Goal: Navigation & Orientation: Find specific page/section

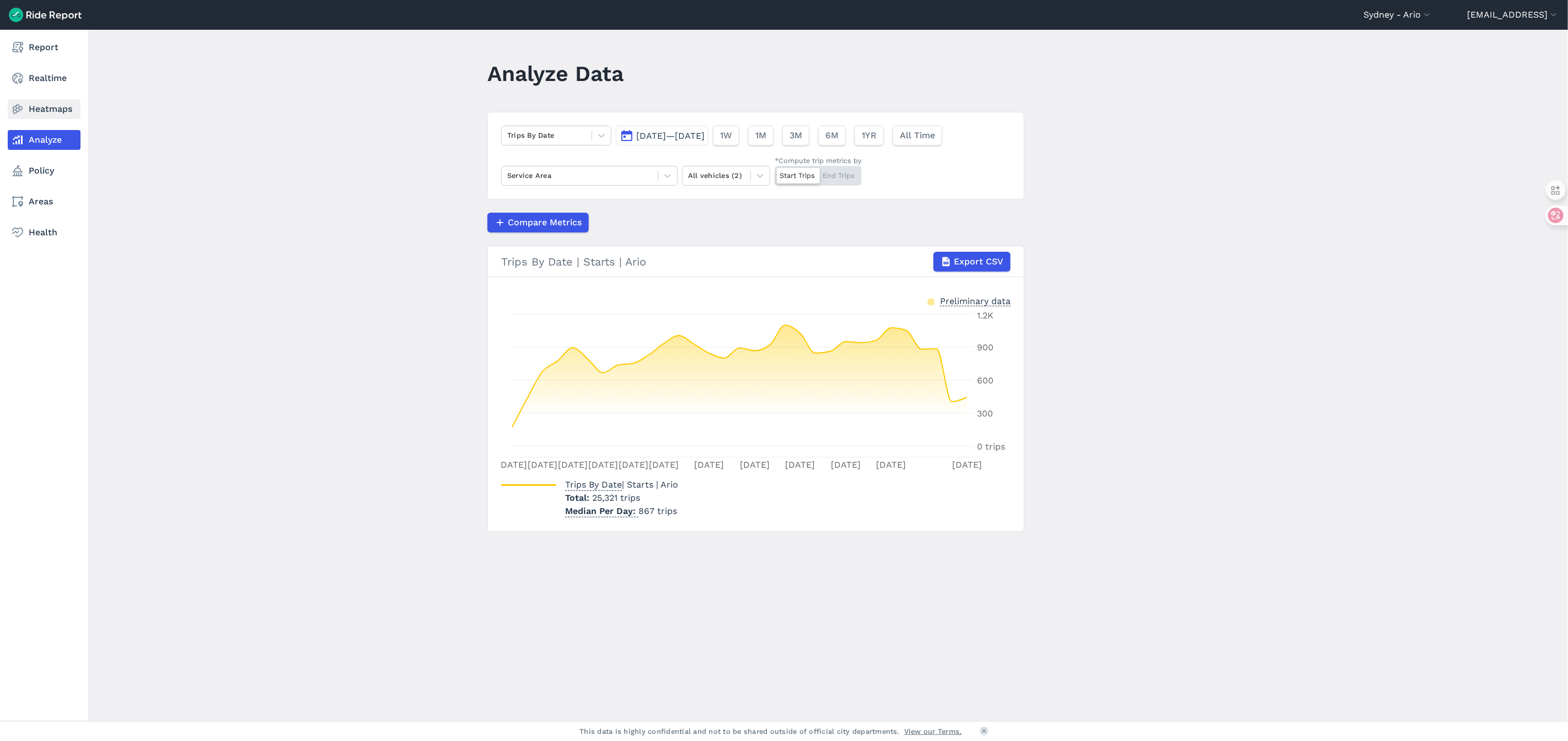
click at [32, 111] on link "Heatmaps" at bounding box center [44, 109] width 73 height 20
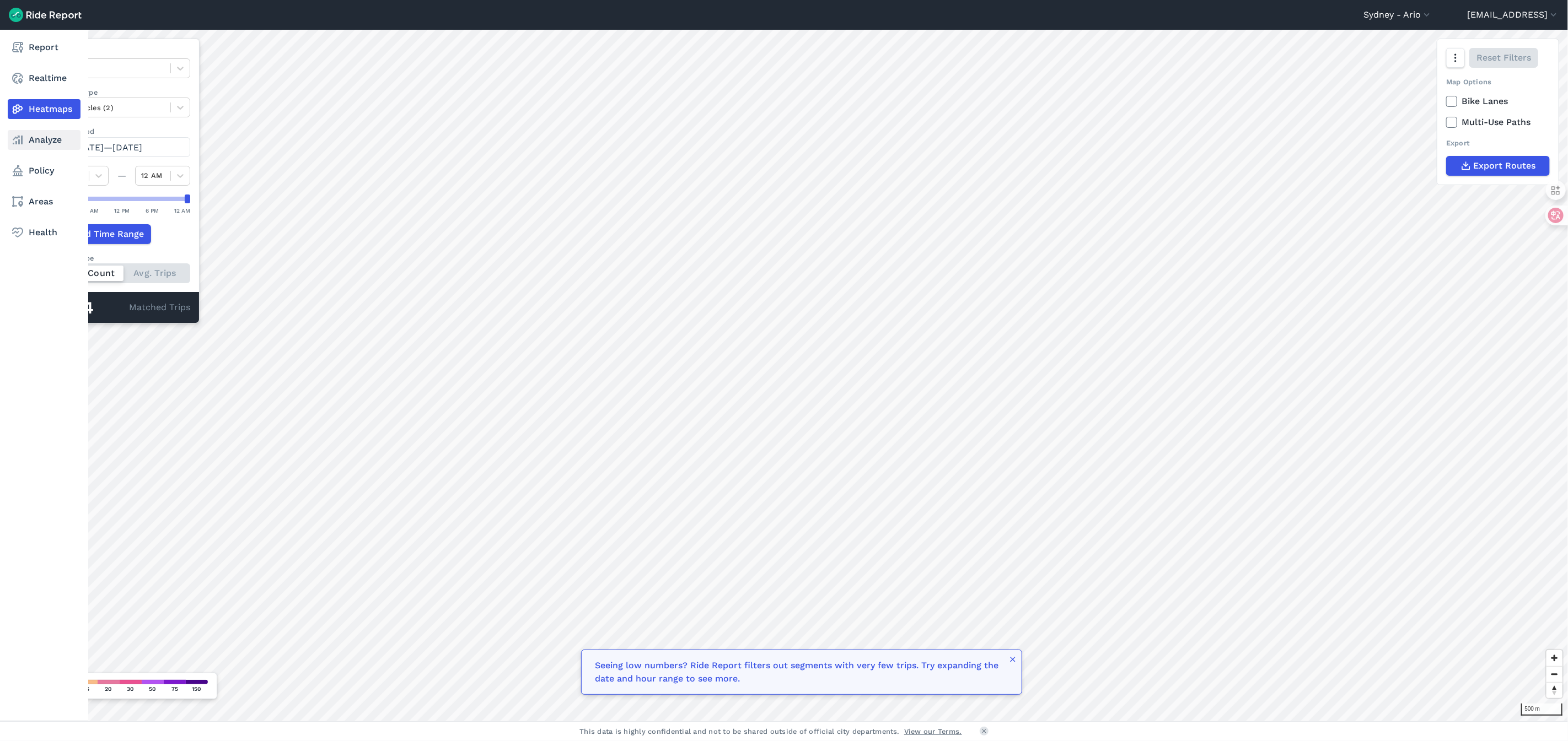
click at [44, 141] on link "Analyze" at bounding box center [44, 140] width 73 height 20
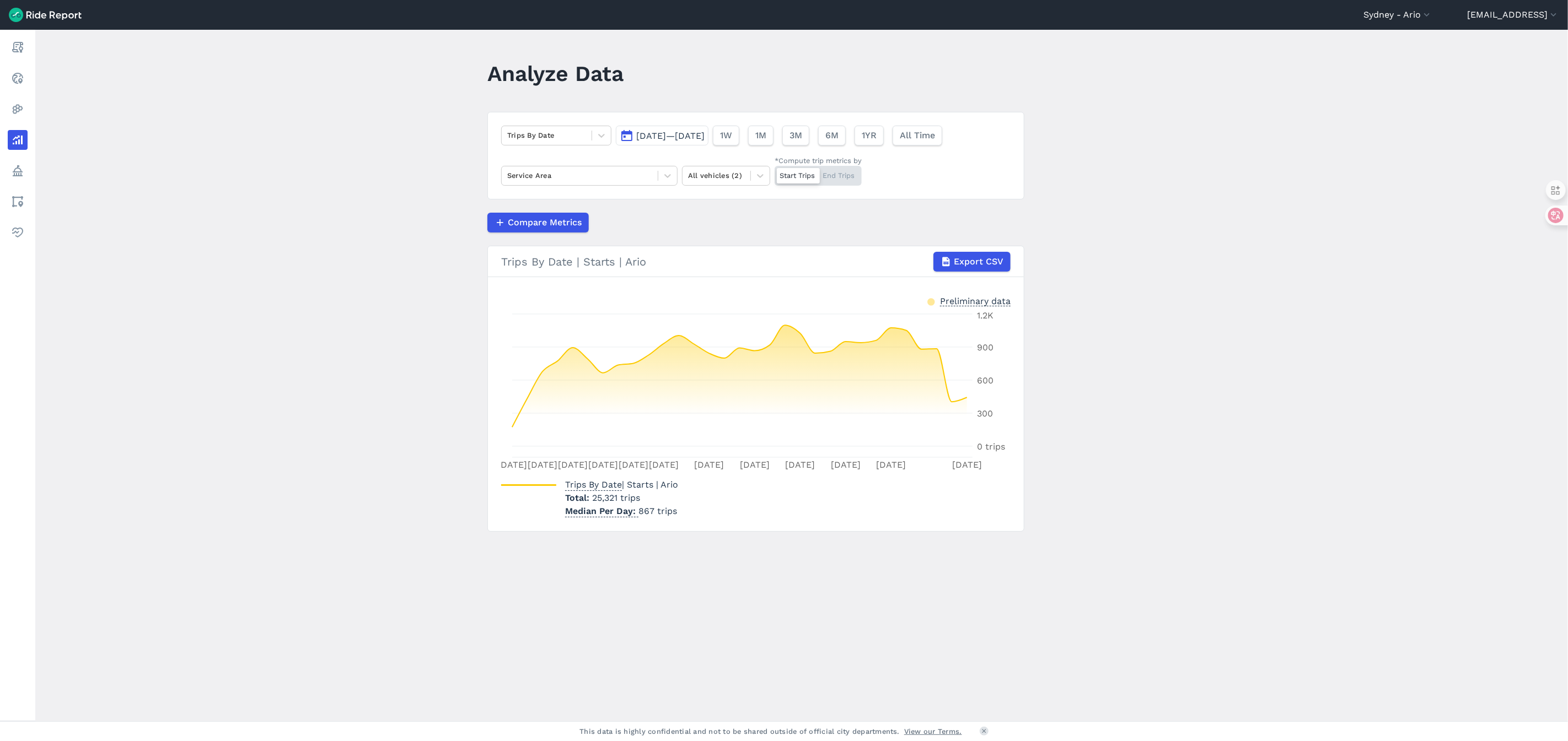
click at [273, 372] on main "Analyze Data Trips By Date [DATE]—[DATE] 1W 1M 3M 6M 1YR All Time Service Area …" at bounding box center [801, 375] width 1533 height 691
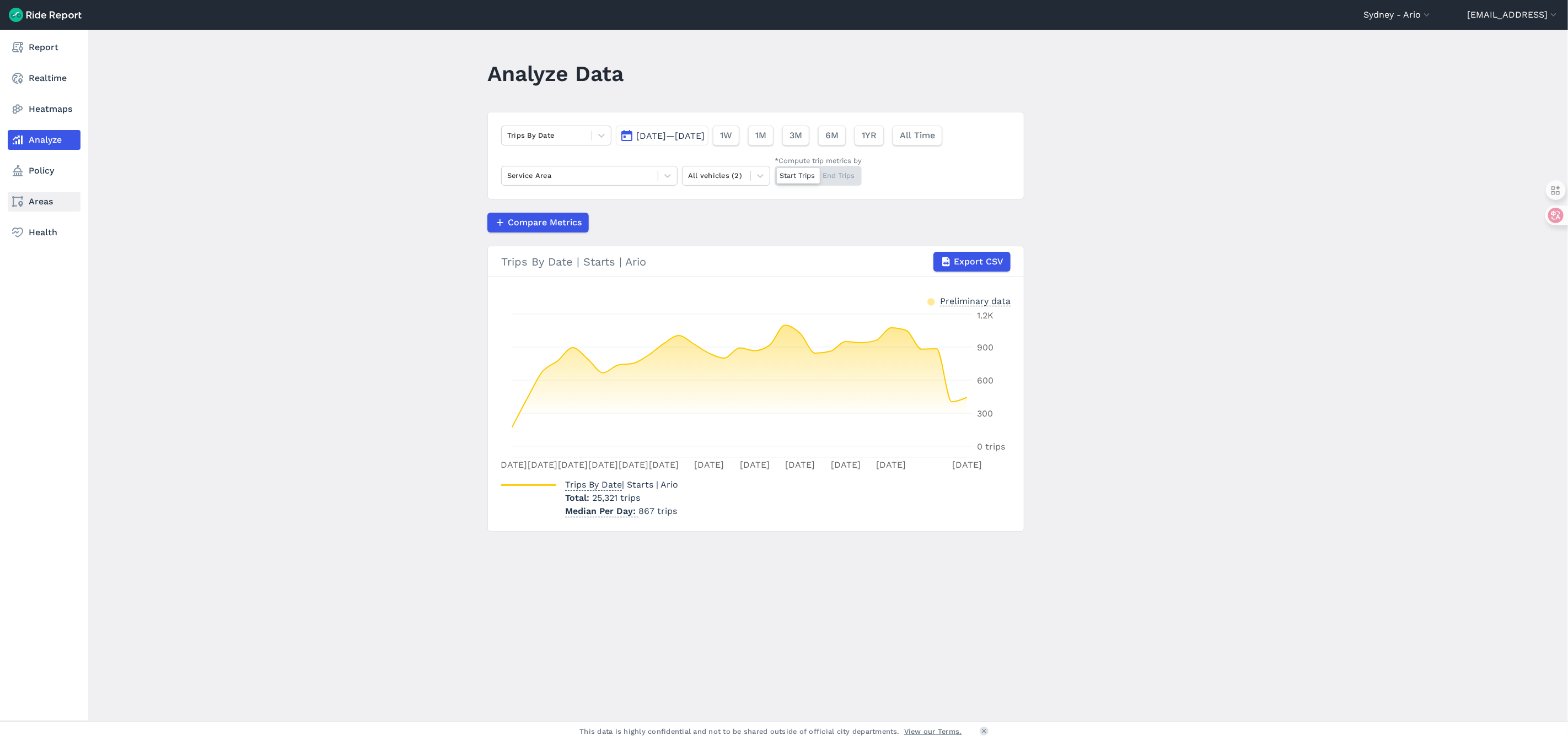
click at [49, 203] on link "Areas" at bounding box center [44, 202] width 73 height 20
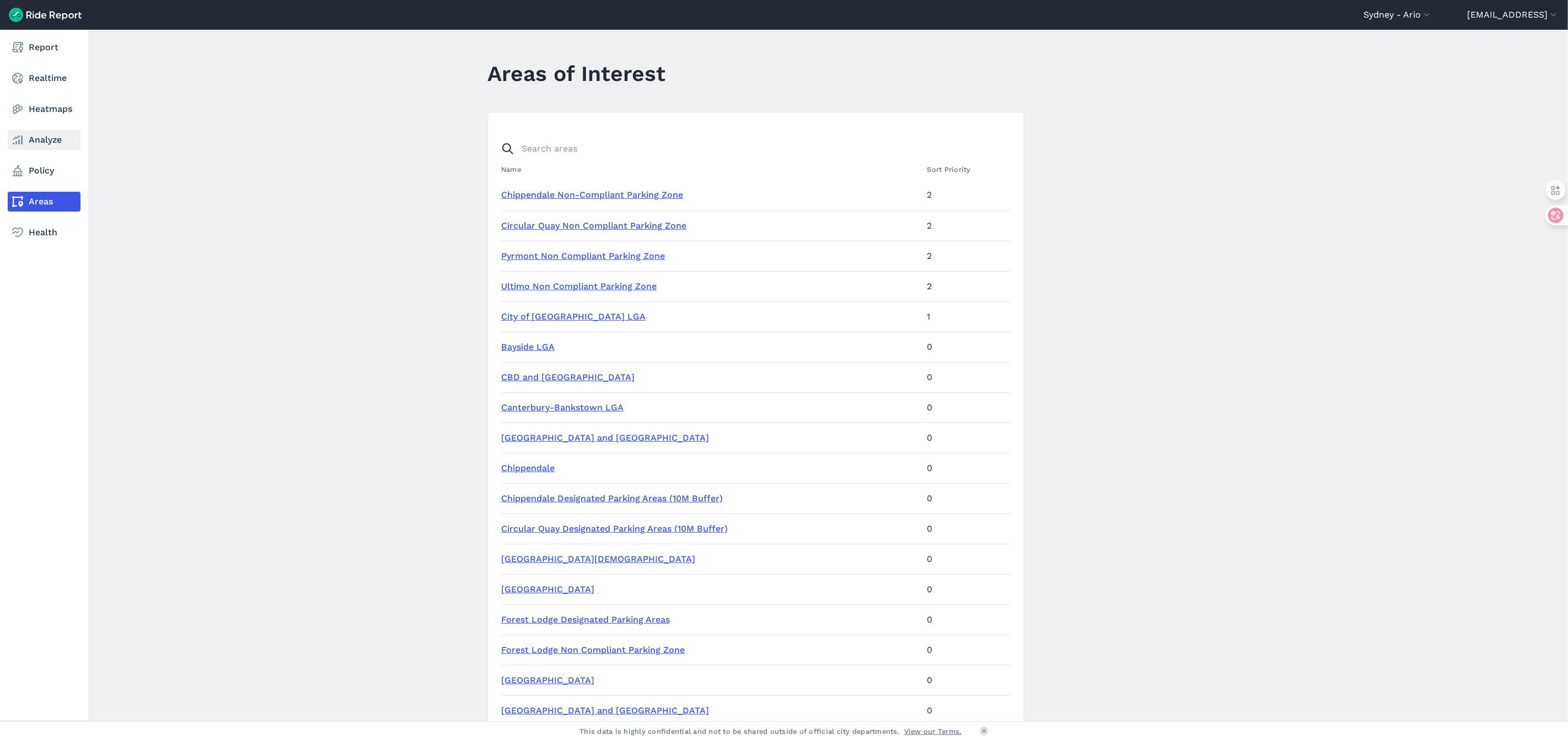
click at [42, 133] on link "Analyze" at bounding box center [44, 140] width 73 height 20
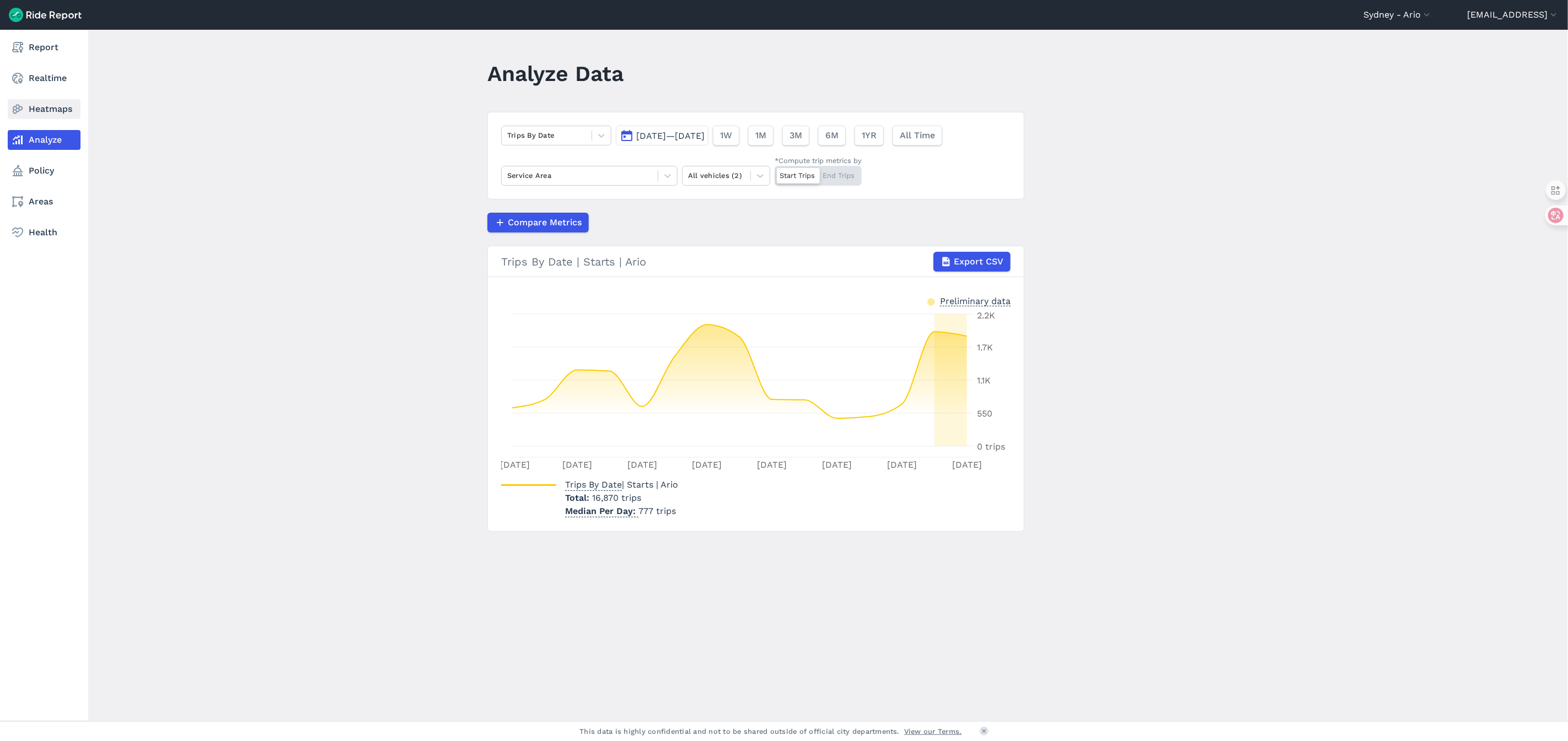
click at [18, 106] on icon at bounding box center [17, 109] width 14 height 14
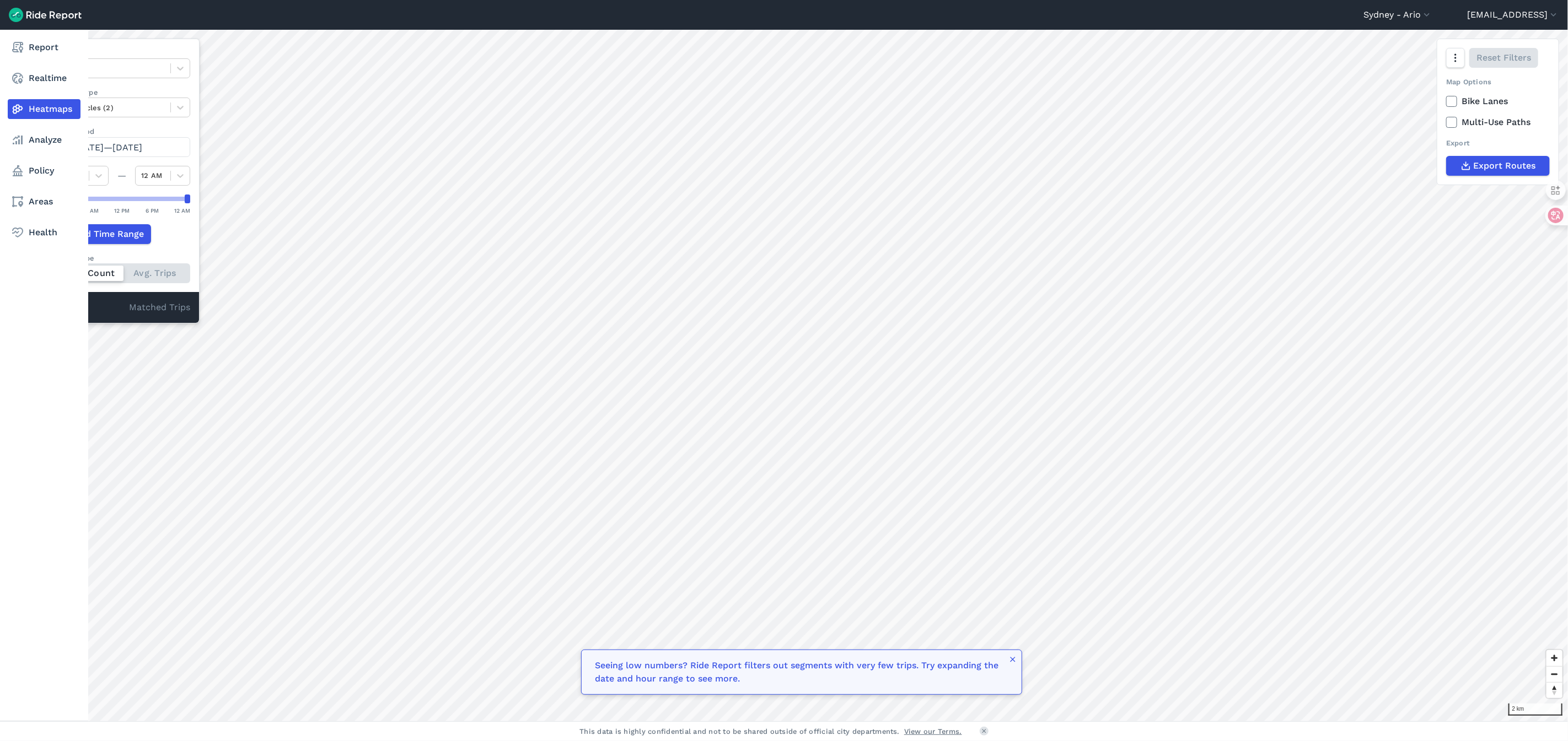
click at [55, 90] on nav "Report Realtime Heatmaps Analyze Policy Areas Health" at bounding box center [44, 140] width 88 height 220
click at [47, 74] on link "Realtime" at bounding box center [44, 78] width 73 height 20
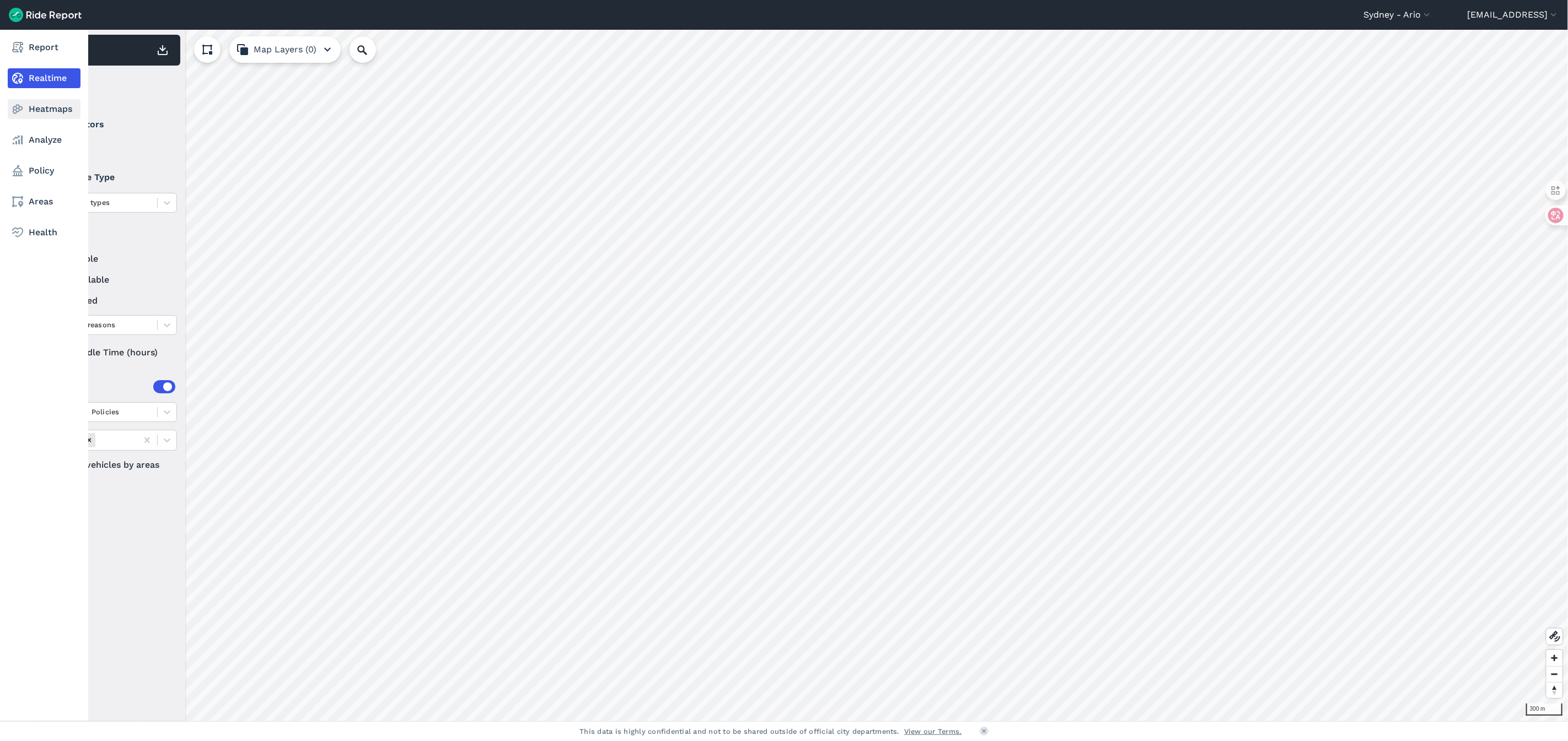
click at [49, 106] on link "Heatmaps" at bounding box center [44, 109] width 73 height 20
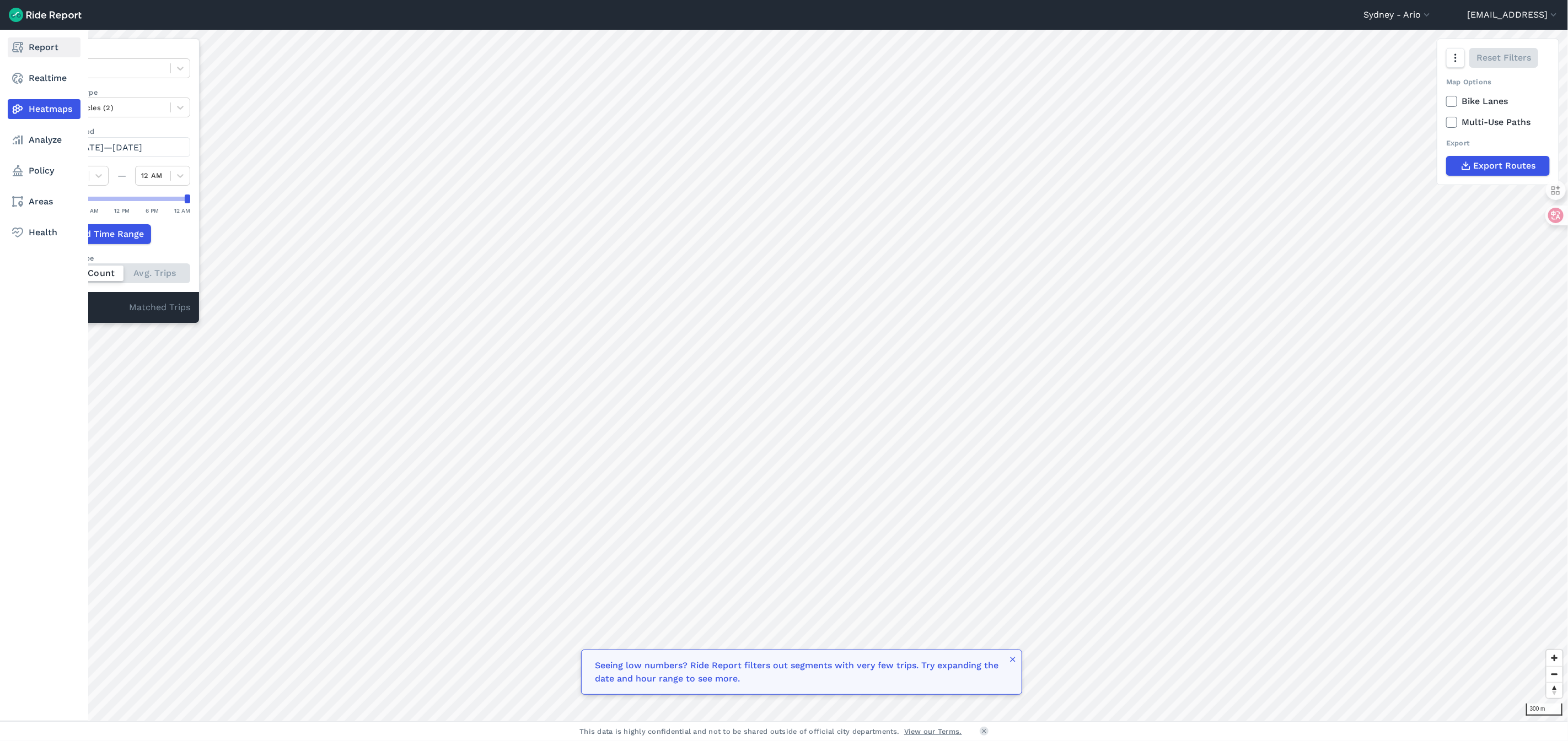
click at [30, 46] on link "Report" at bounding box center [44, 47] width 73 height 20
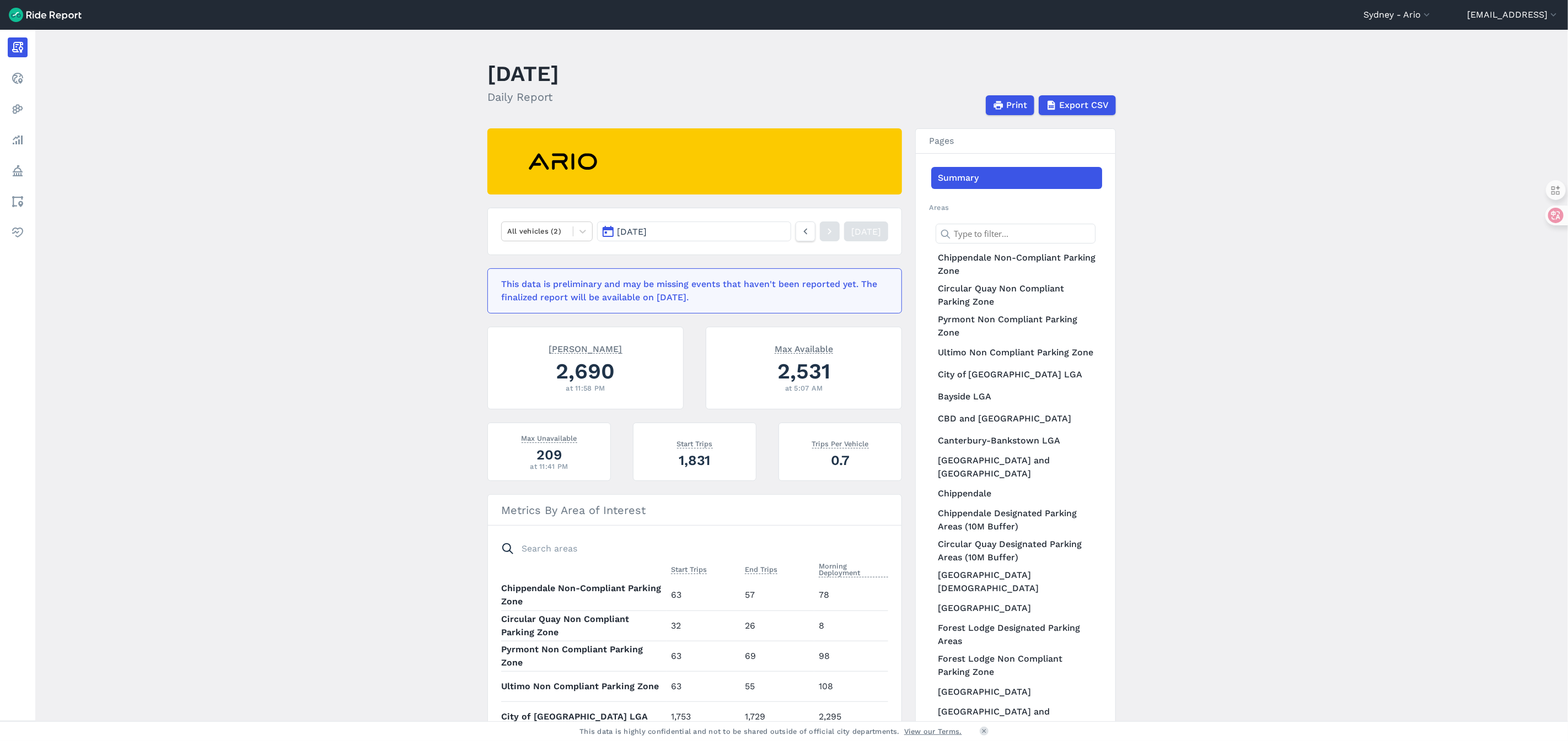
scroll to position [130, 0]
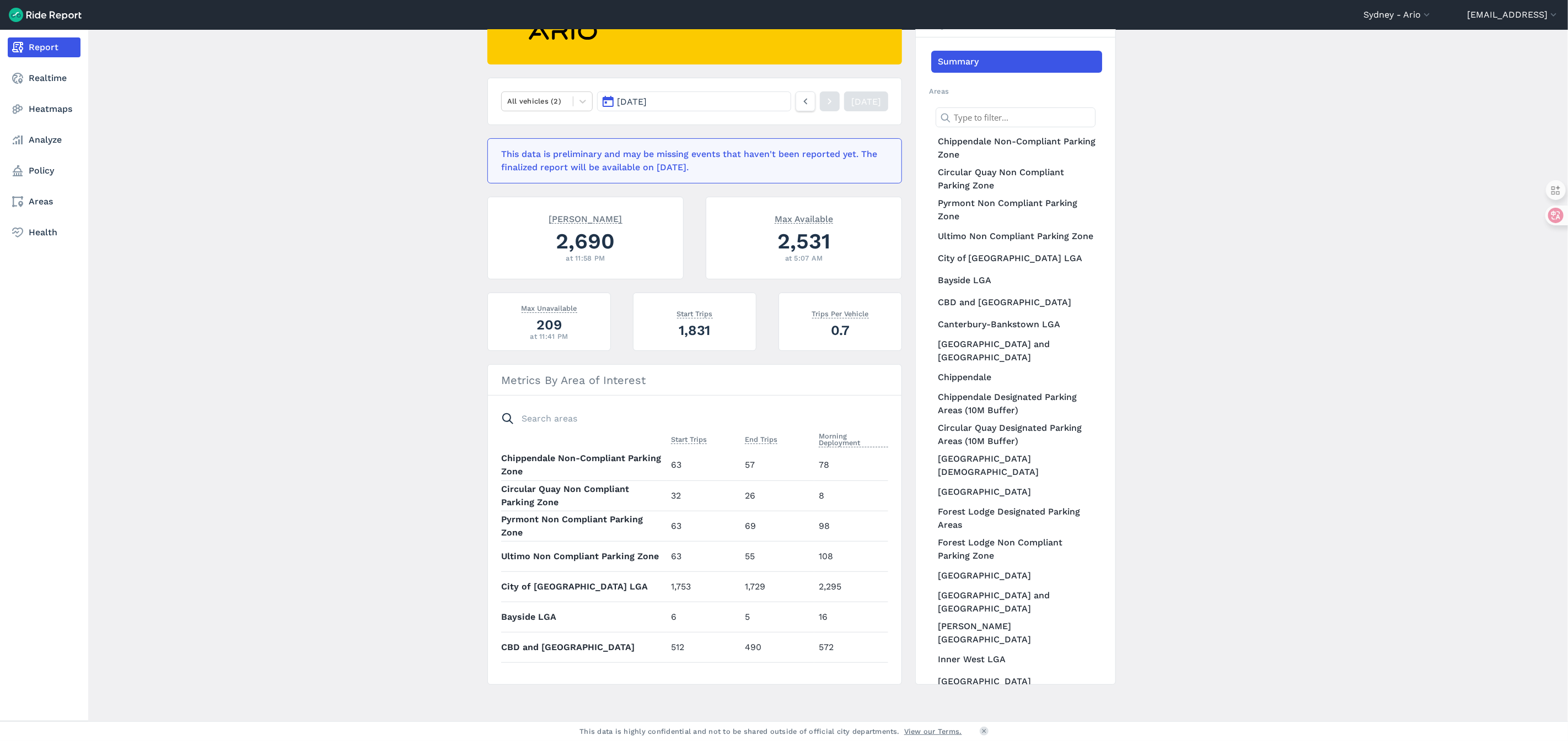
click at [50, 149] on nav "Report Realtime Heatmaps Analyze Policy Areas Health" at bounding box center [44, 140] width 88 height 220
click at [44, 205] on link "Areas" at bounding box center [44, 202] width 73 height 20
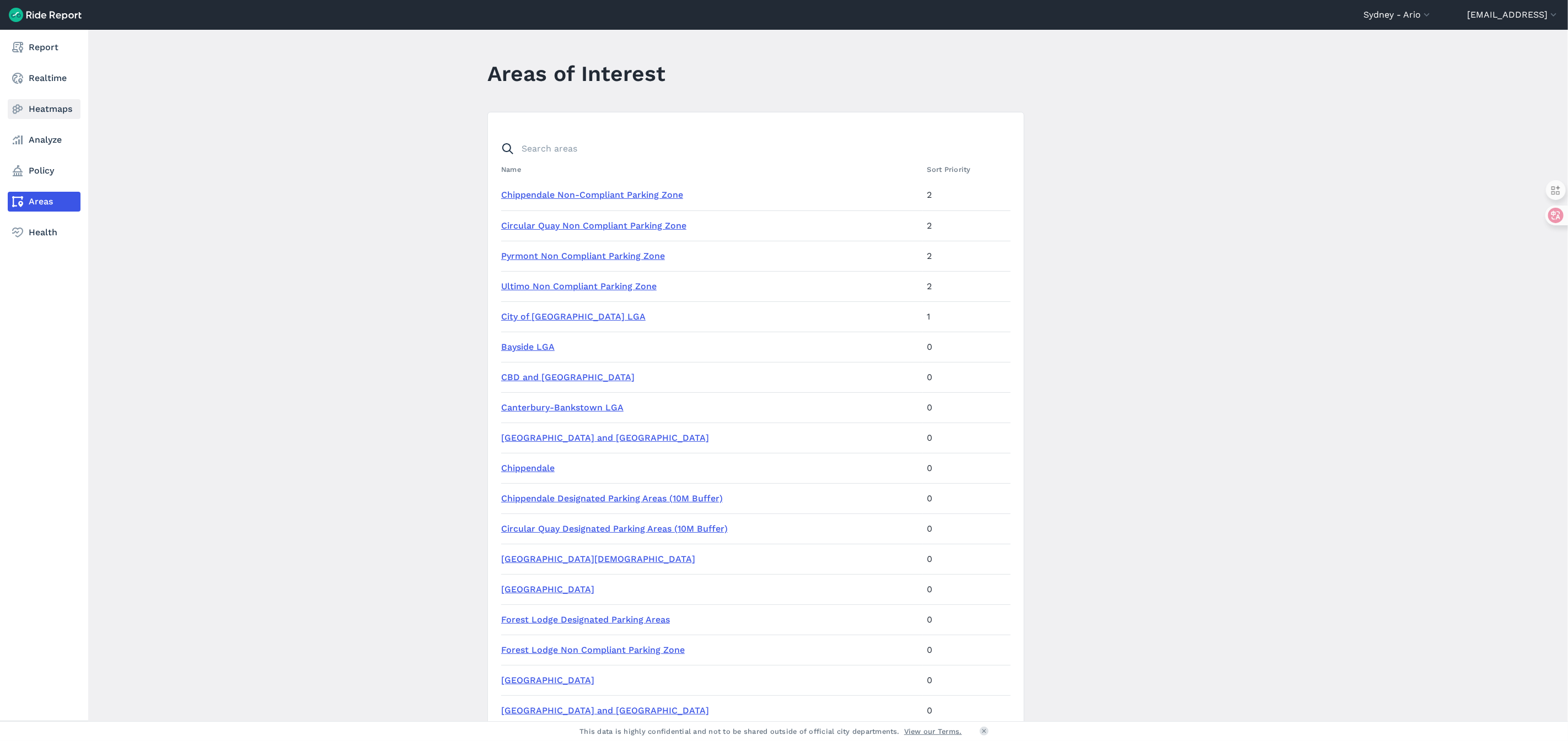
click at [33, 109] on link "Heatmaps" at bounding box center [44, 109] width 73 height 20
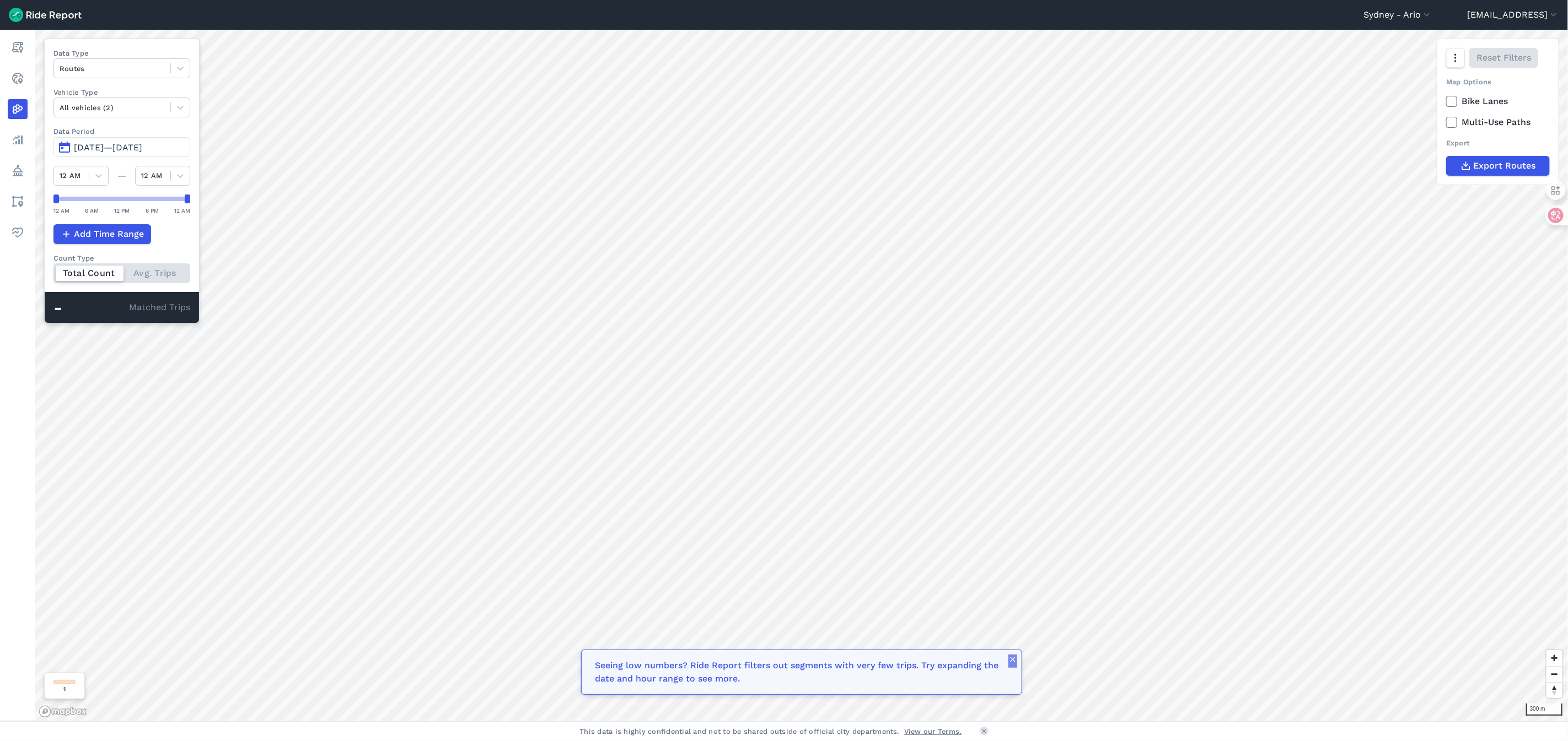
click at [1012, 664] on icon "button" at bounding box center [1013, 659] width 9 height 9
click at [142, 149] on span "[DATE]—[DATE]" at bounding box center [108, 148] width 68 height 11
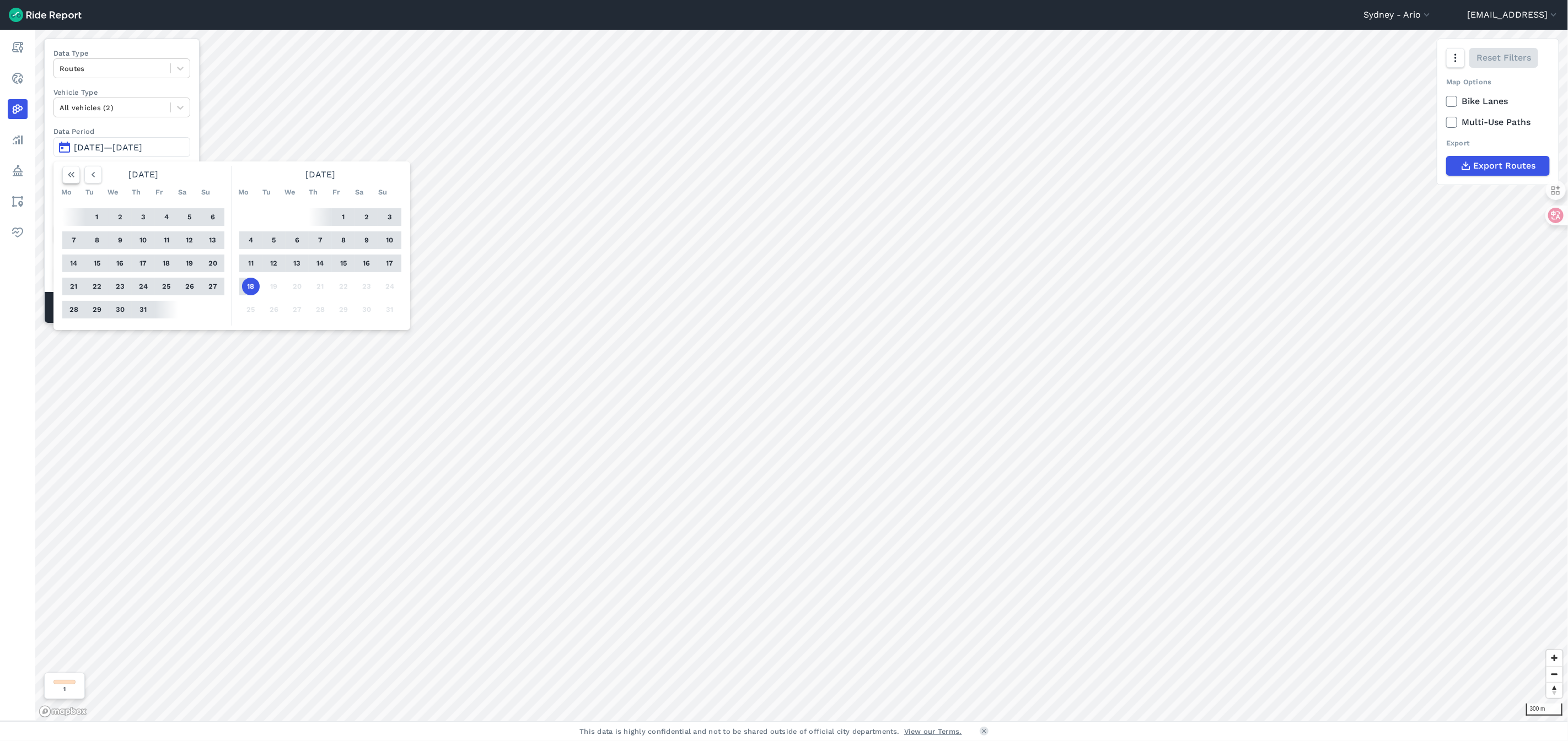
click at [66, 171] on icon "button" at bounding box center [71, 175] width 11 height 11
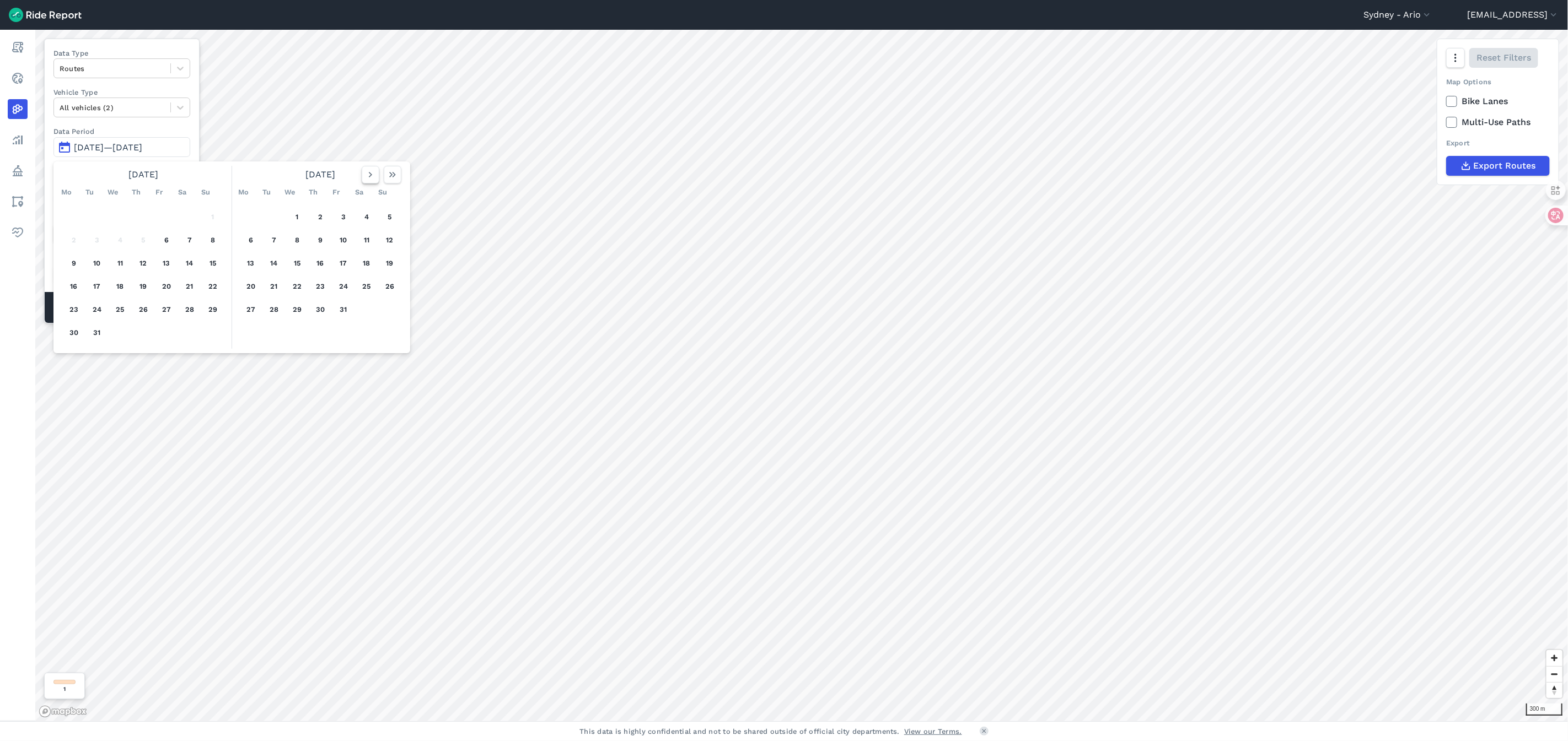
click at [368, 172] on icon "button" at bounding box center [371, 175] width 11 height 11
click at [365, 174] on icon "button" at bounding box center [371, 175] width 11 height 11
click at [367, 169] on icon "button" at bounding box center [371, 175] width 11 height 11
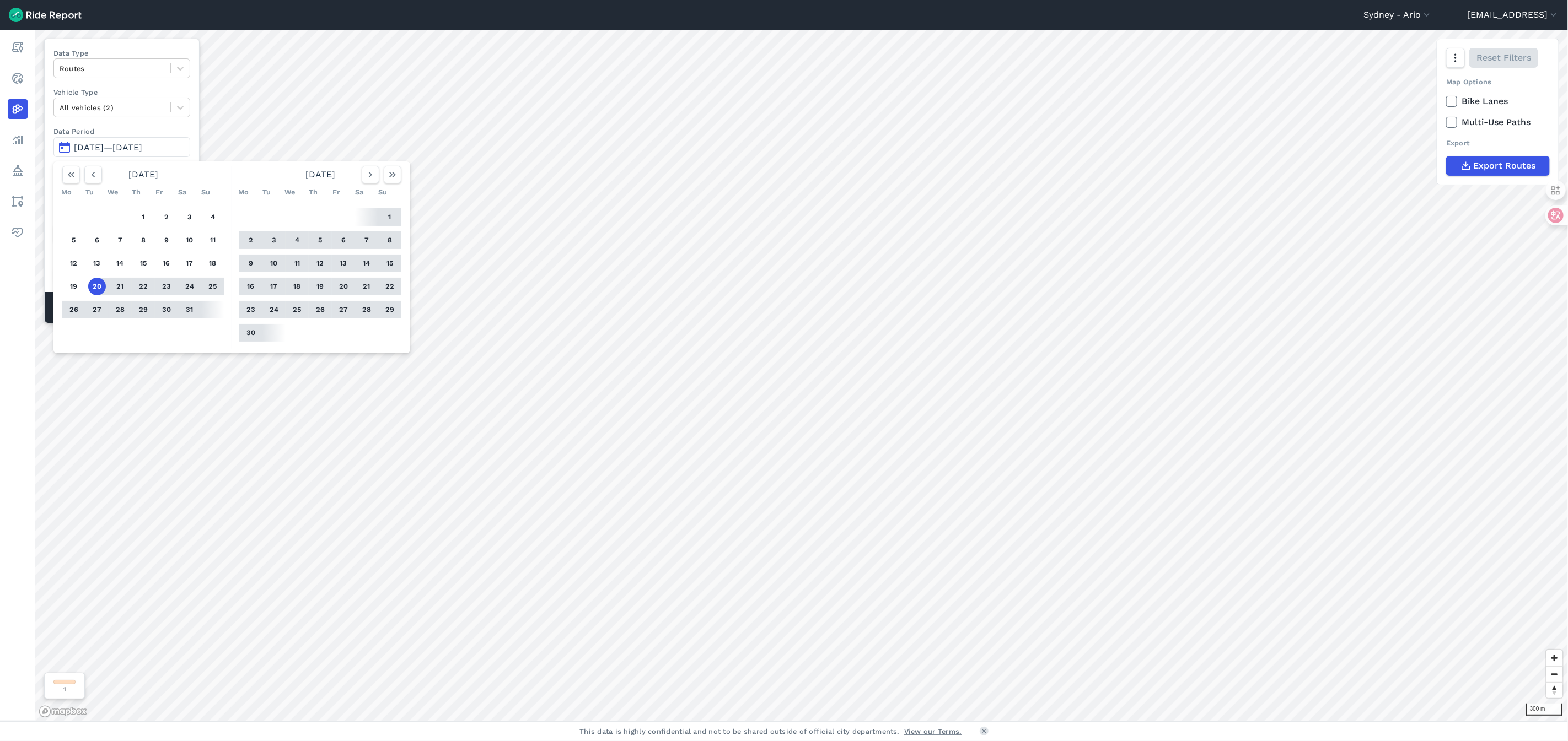
click at [102, 285] on button "20" at bounding box center [96, 286] width 17 height 17
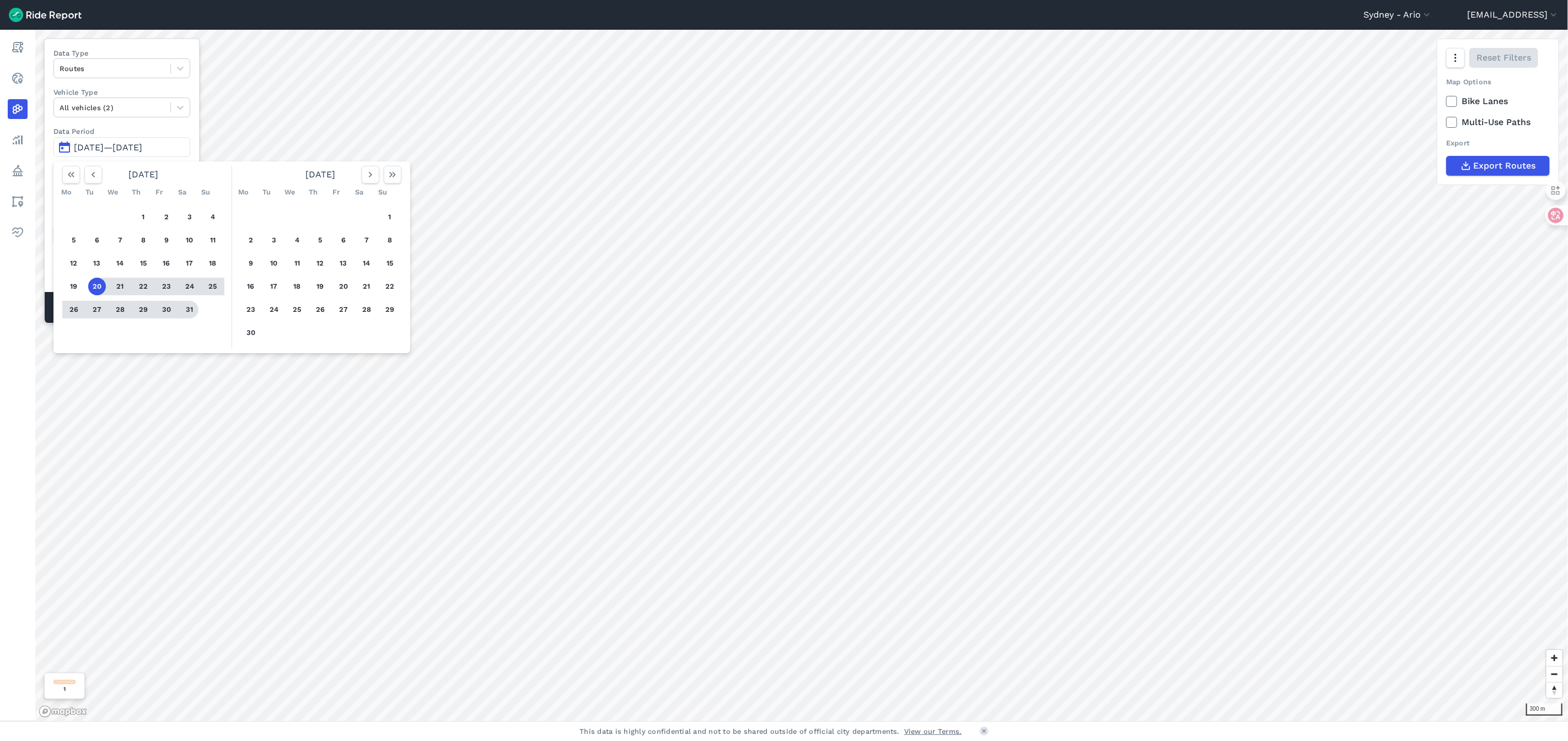
click at [202, 307] on div "1 2 3 4 5 6 7 8 9 10 11 12 13 14 15 16 17 18 19 20 21 22 23 24 25 26 27 28 29 3…" at bounding box center [143, 263] width 171 height 124
click at [176, 309] on div at bounding box center [167, 309] width 24 height 17
click at [188, 310] on button "31" at bounding box center [189, 309] width 17 height 17
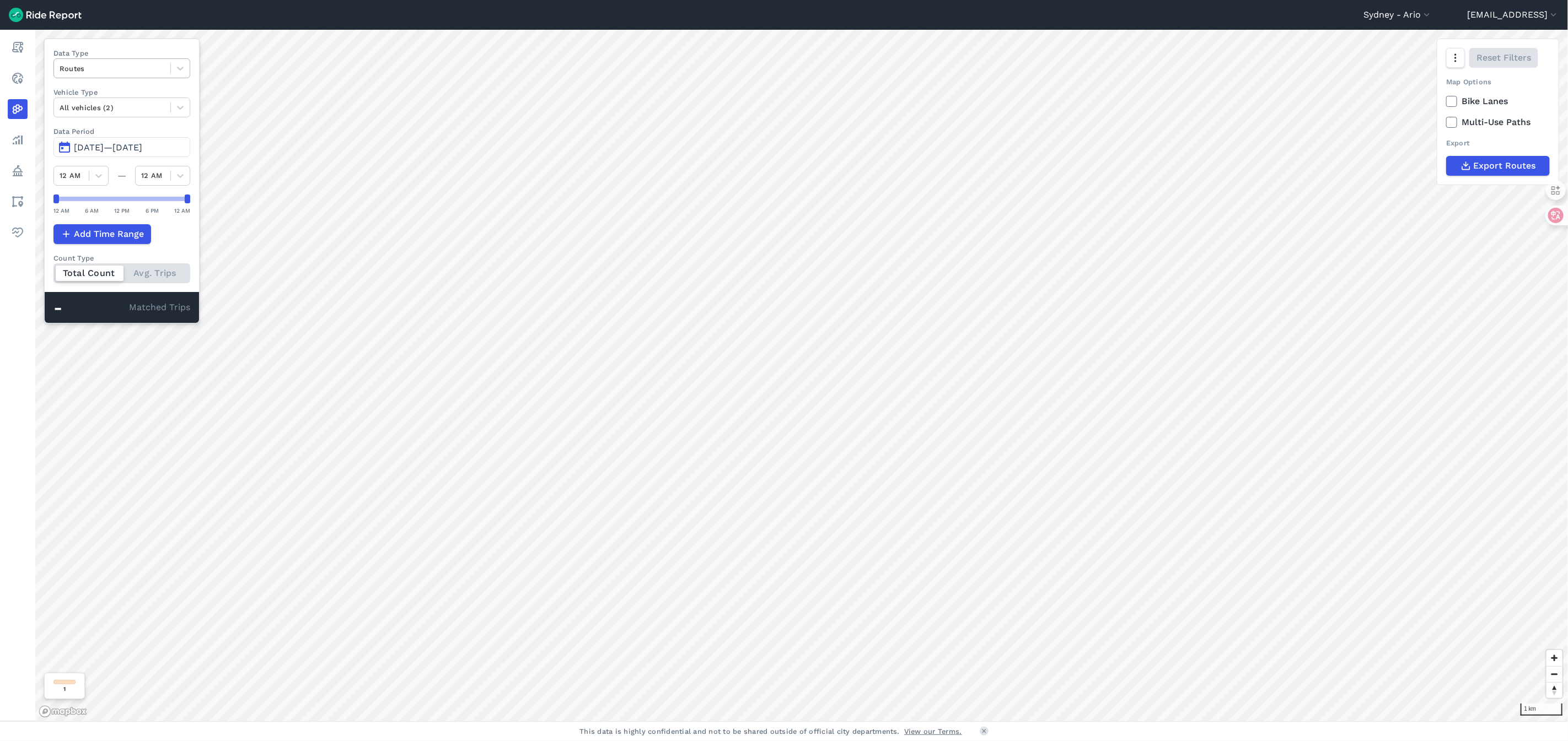
click at [121, 70] on div at bounding box center [112, 69] width 105 height 13
click at [105, 101] on div "Trip Starts" at bounding box center [121, 94] width 137 height 19
